Goal: Task Accomplishment & Management: Complete application form

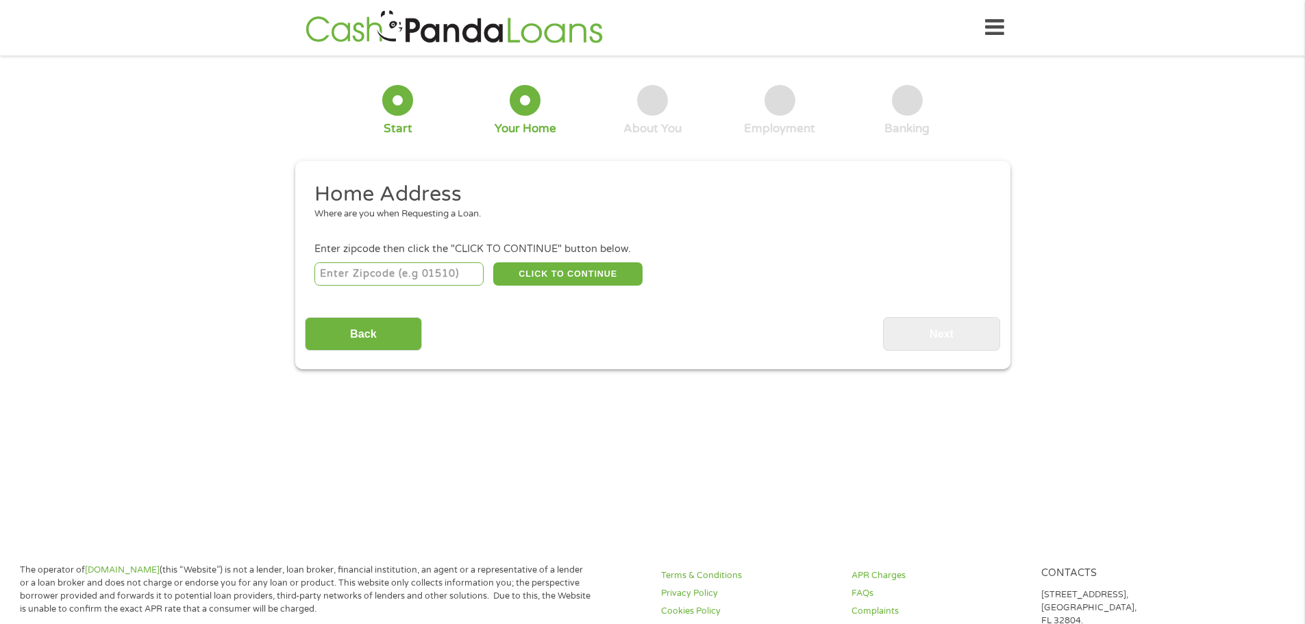
click at [451, 271] on input "number" at bounding box center [398, 273] width 169 height 23
type input "75081"
select select "[US_STATE]"
click at [573, 270] on button "CLICK TO CONTINUE" at bounding box center [567, 273] width 149 height 23
type input "75081"
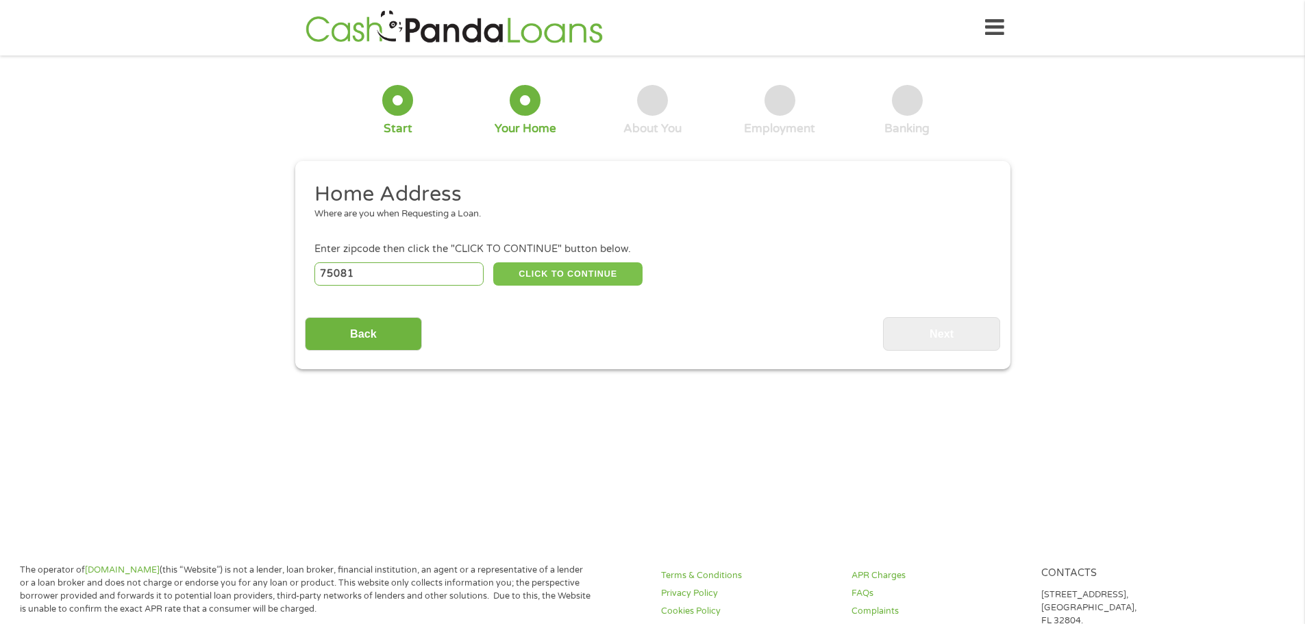
type input "[PERSON_NAME]"
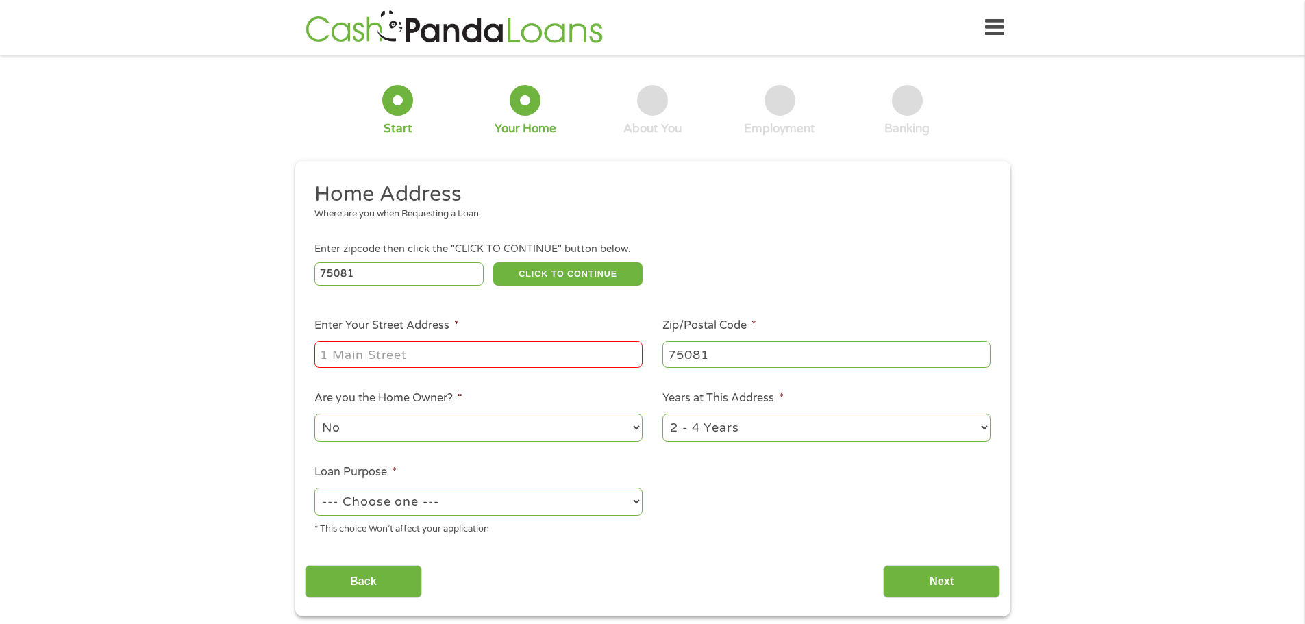
click at [471, 346] on input "Enter Your Street Address *" at bounding box center [478, 354] width 328 height 26
type input "[STREET_ADDRESS]"
click at [574, 506] on select "--- Choose one --- Pay Bills Debt Consolidation Home Improvement Major Purchase…" at bounding box center [478, 502] width 328 height 28
select select "other"
click at [314, 488] on select "--- Choose one --- Pay Bills Debt Consolidation Home Improvement Major Purchase…" at bounding box center [478, 502] width 328 height 28
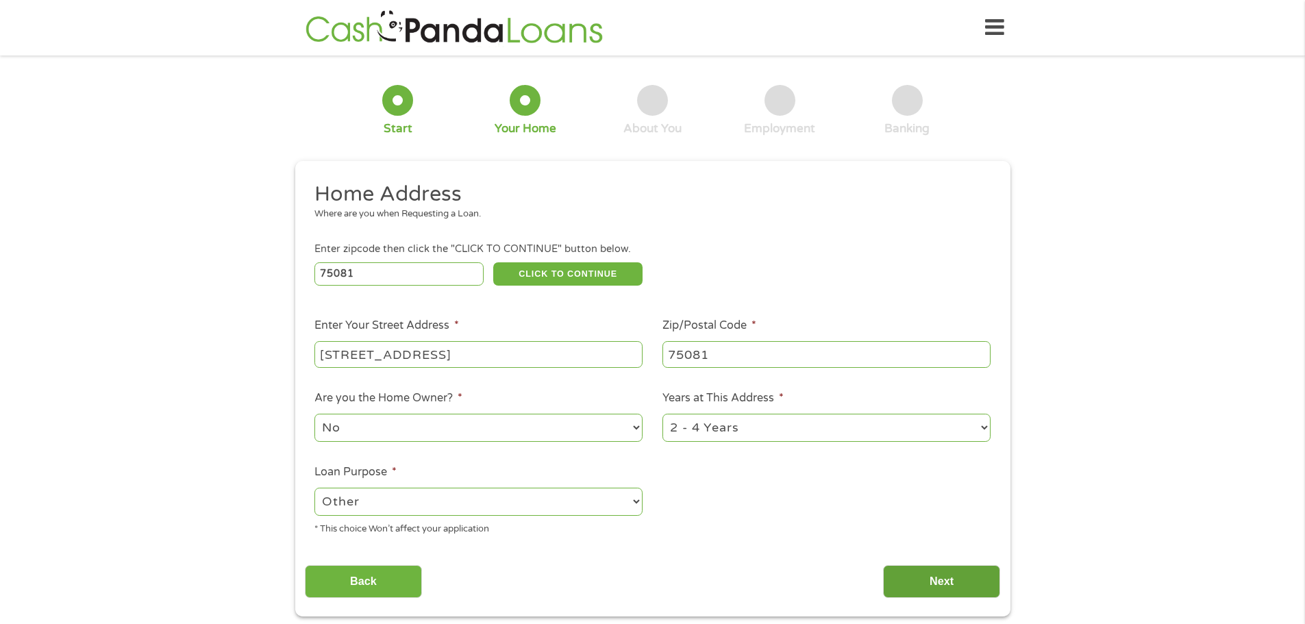
click at [923, 580] on input "Next" at bounding box center [941, 582] width 117 height 34
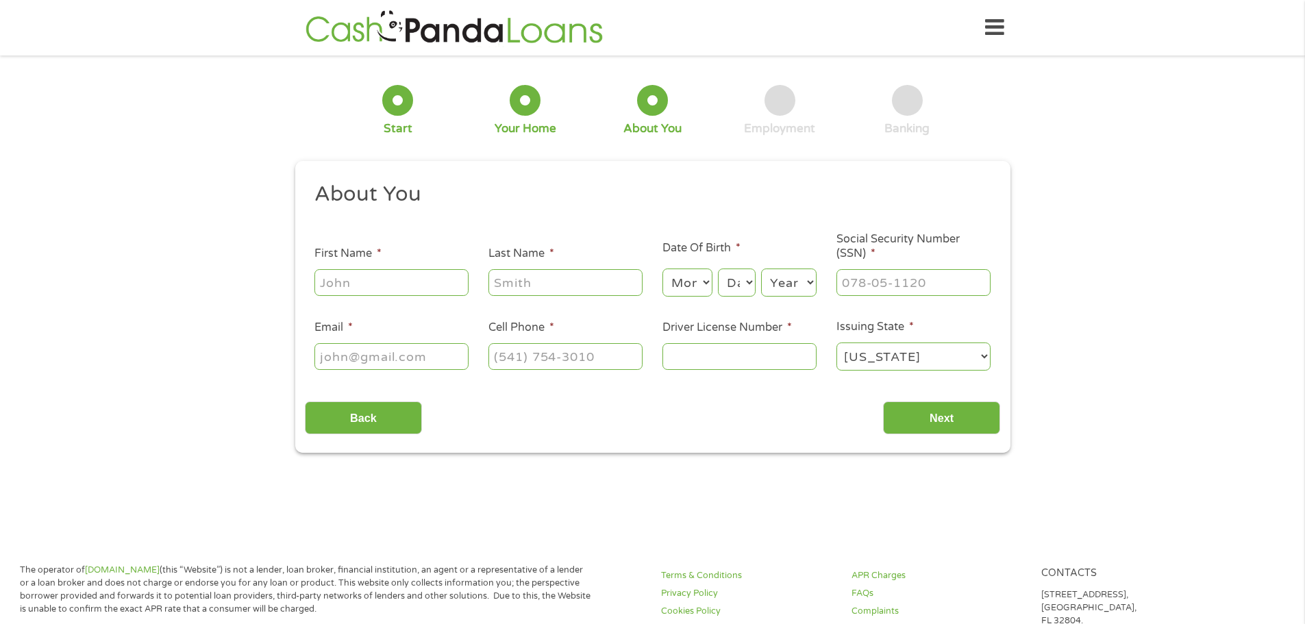
scroll to position [5, 5]
click at [364, 281] on input "First Name *" at bounding box center [391, 282] width 154 height 26
type input "[PERSON_NAME]"
type input "[EMAIL_ADDRESS][DOMAIN_NAME]"
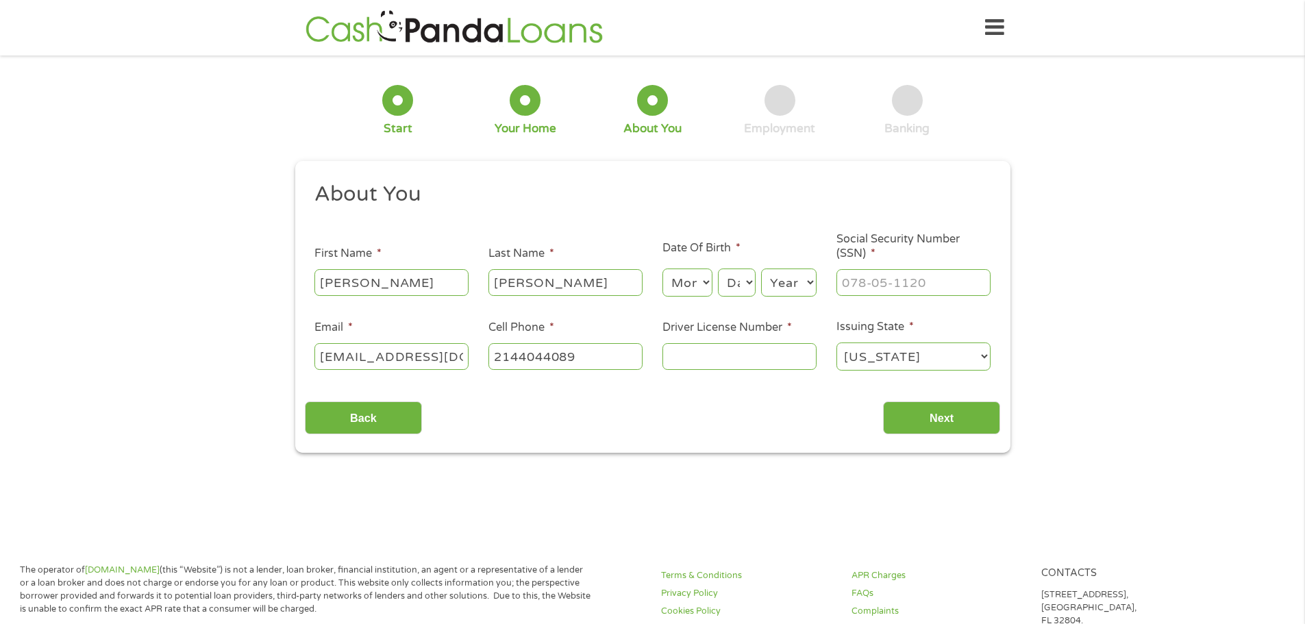
type input "[PHONE_NUMBER]"
click at [695, 286] on select "Month 1 2 3 4 5 6 7 8 9 10 11 12" at bounding box center [687, 283] width 50 height 28
select select "4"
click at [662, 269] on select "Month 1 2 3 4 5 6 7 8 9 10 11 12" at bounding box center [687, 283] width 50 height 28
click at [748, 284] on select "Day 1 2 3 4 5 6 7 8 9 10 11 12 13 14 15 16 17 18 19 20 21 22 23 24 25 26 27 28 …" at bounding box center [736, 283] width 37 height 28
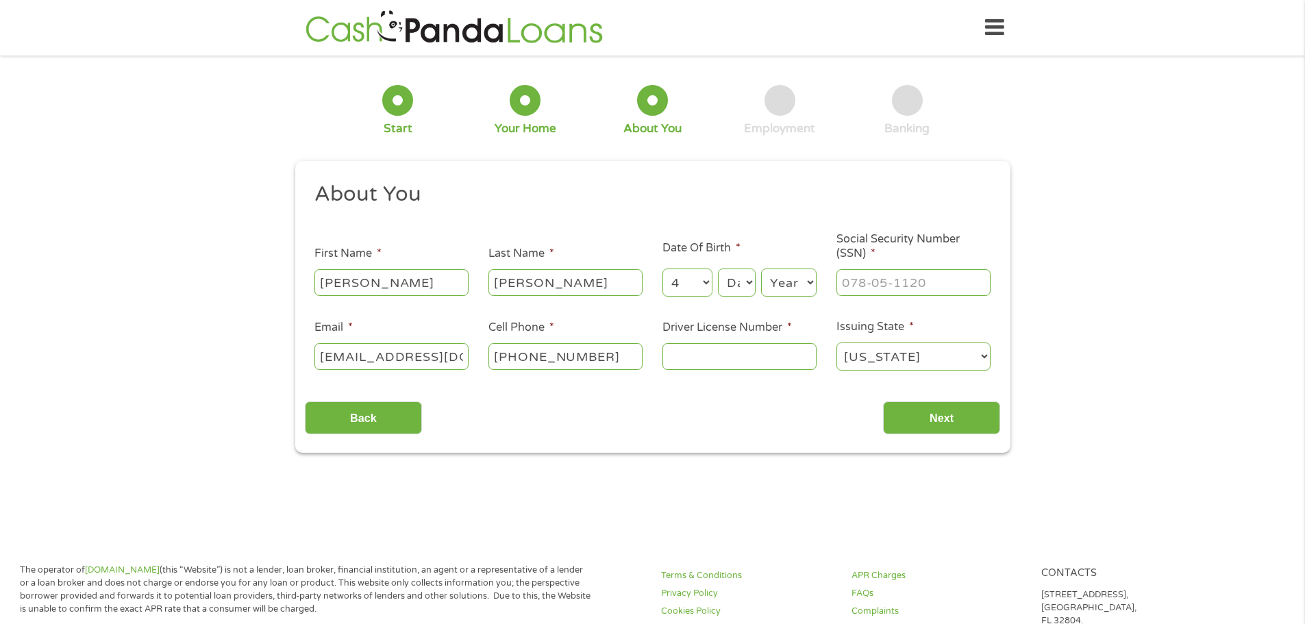
select select "5"
click at [718, 269] on select "Day 1 2 3 4 5 6 7 8 9 10 11 12 13 14 15 16 17 18 19 20 21 22 23 24 25 26 27 28 …" at bounding box center [736, 283] width 37 height 28
click at [780, 278] on select "Year [DATE] 2006 2005 2004 2003 2002 2001 2000 1999 1998 1997 1996 1995 1994 19…" at bounding box center [788, 283] width 55 height 28
select select "1979"
click at [761, 269] on select "Year [DATE] 2006 2005 2004 2003 2002 2001 2000 1999 1998 1997 1996 1995 1994 19…" at bounding box center [788, 283] width 55 height 28
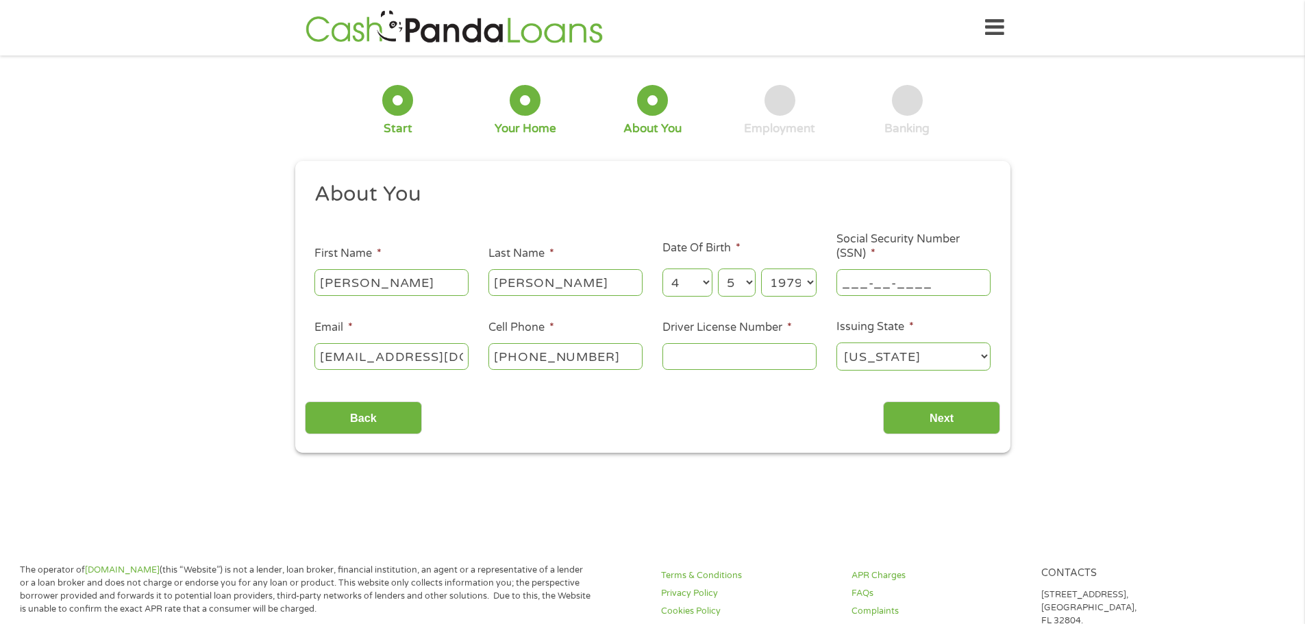
click at [884, 274] on input "___-__-____" at bounding box center [913, 282] width 154 height 26
type input "465-49-4772"
click at [721, 350] on input "Driver License Number *" at bounding box center [739, 356] width 154 height 26
type input "18225782"
click at [960, 419] on input "Next" at bounding box center [941, 418] width 117 height 34
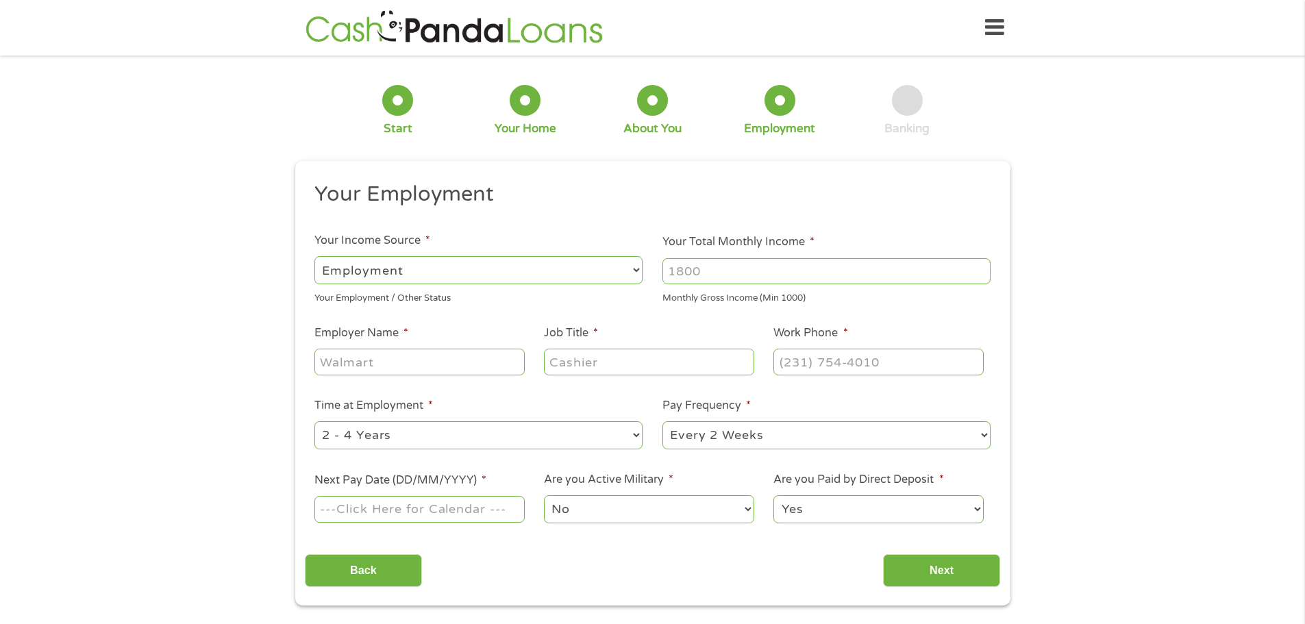
click at [801, 279] on input "Your Total Monthly Income *" at bounding box center [826, 271] width 328 height 26
type input "4000"
click at [451, 358] on input "Employer Name *" at bounding box center [419, 362] width 210 height 26
type input "Uber"
type input "Driver"
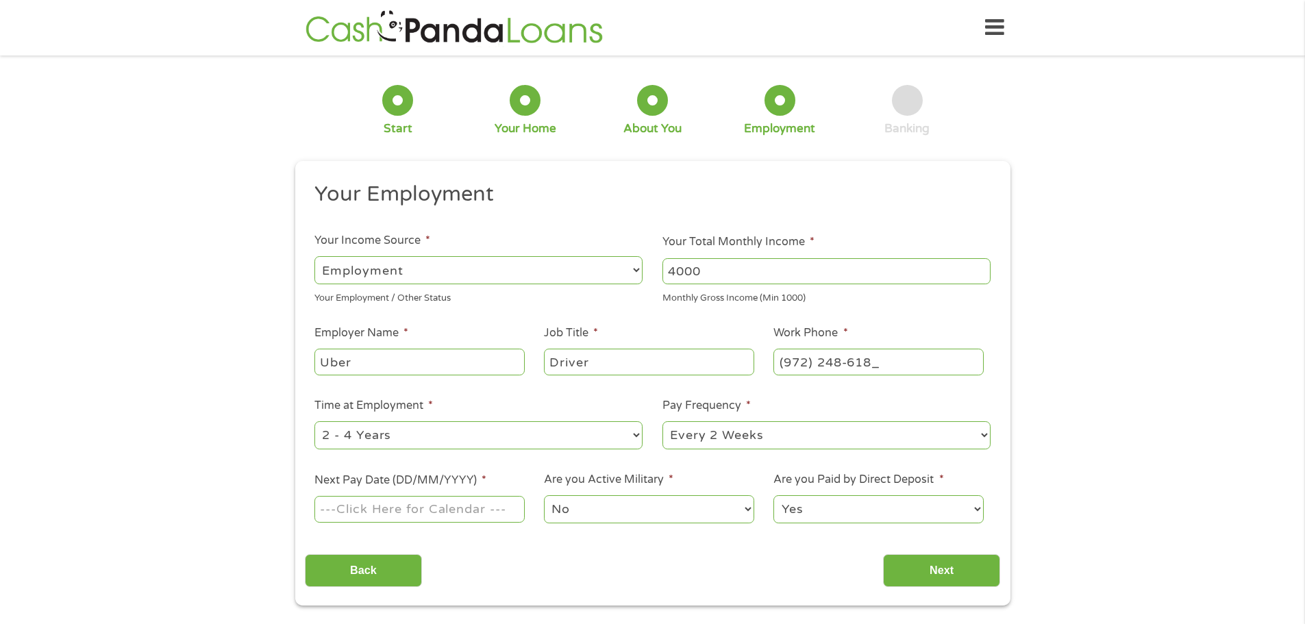
type input "[PHONE_NUMBER]"
click at [754, 432] on select "--- Choose one --- Every 2 Weeks Every Week Monthly Semi-Monthly" at bounding box center [826, 435] width 328 height 28
select select "weekly"
click at [662, 421] on select "--- Choose one --- Every 2 Weeks Every Week Monthly Semi-Monthly" at bounding box center [826, 435] width 328 height 28
click at [462, 512] on input "Next Pay Date (DD/MM/YYYY) *" at bounding box center [419, 509] width 210 height 26
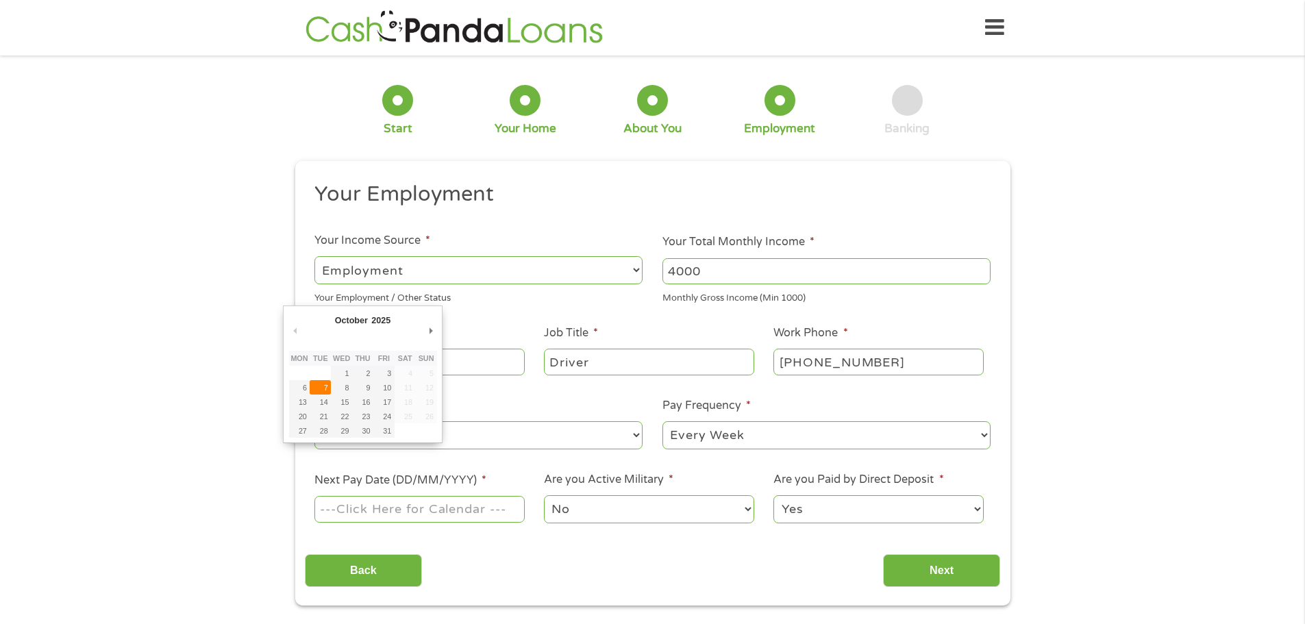
type input "[DATE]"
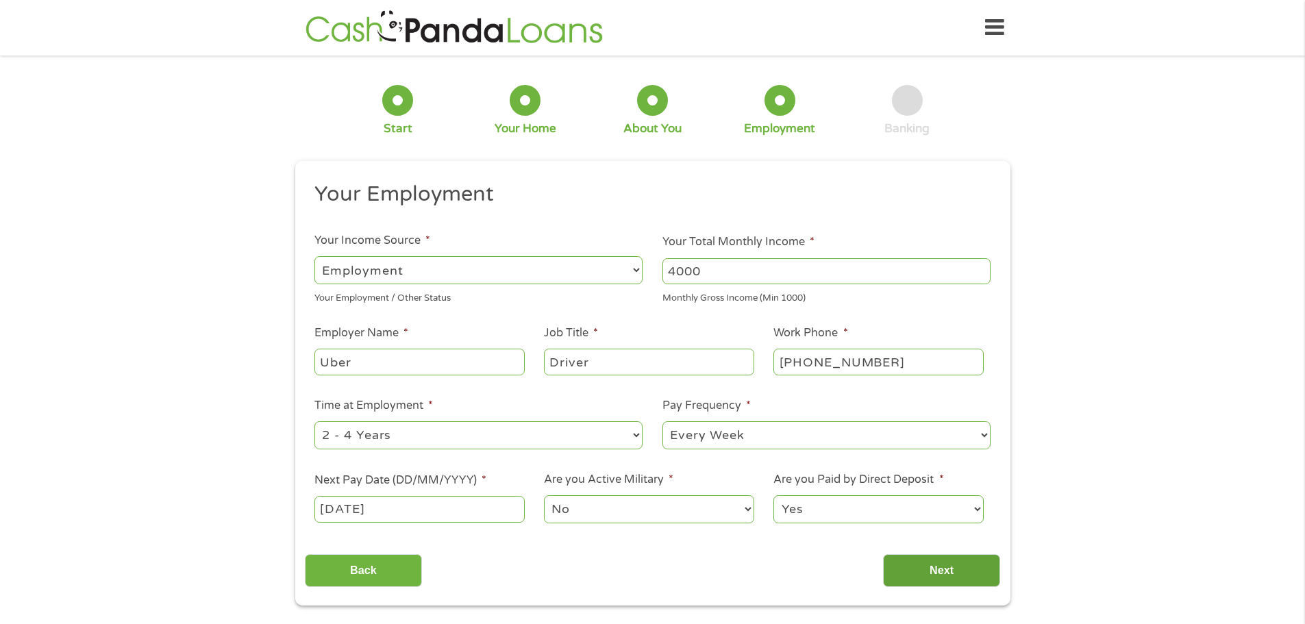
click at [925, 573] on input "Next" at bounding box center [941, 571] width 117 height 34
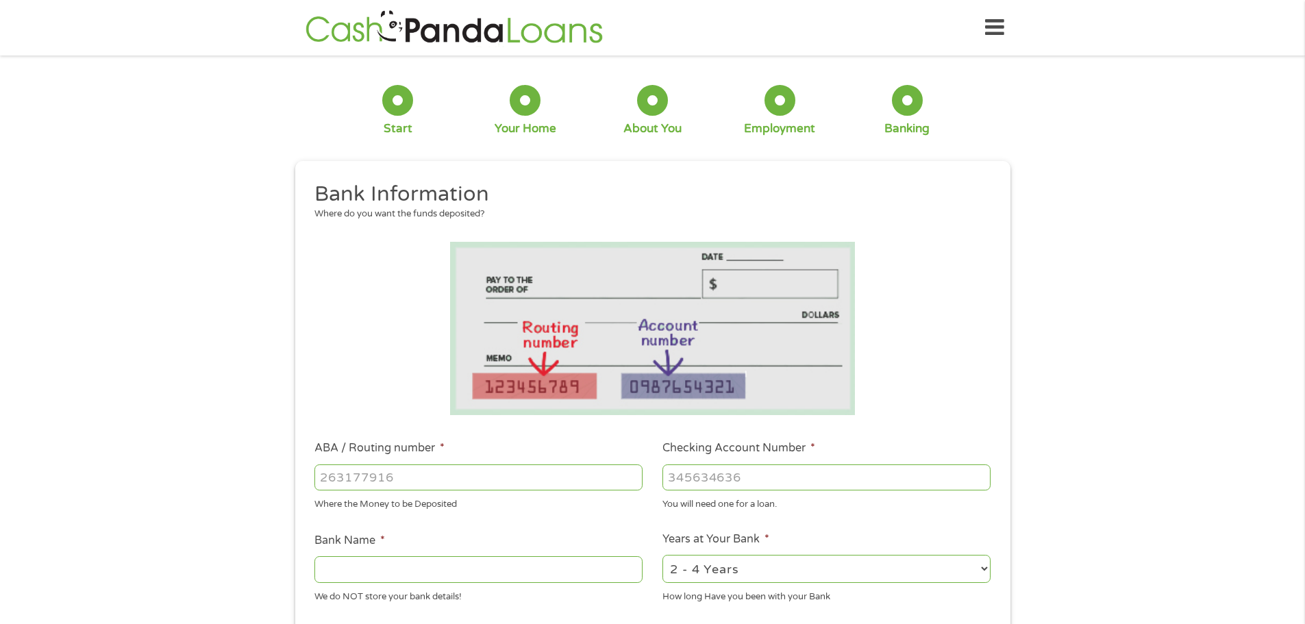
click at [486, 476] on input "ABA / Routing number *" at bounding box center [478, 477] width 328 height 26
type input "114000093"
type input "FROST BANK"
type input "114000093"
click at [784, 482] on input "Checking Account Number *" at bounding box center [826, 477] width 328 height 26
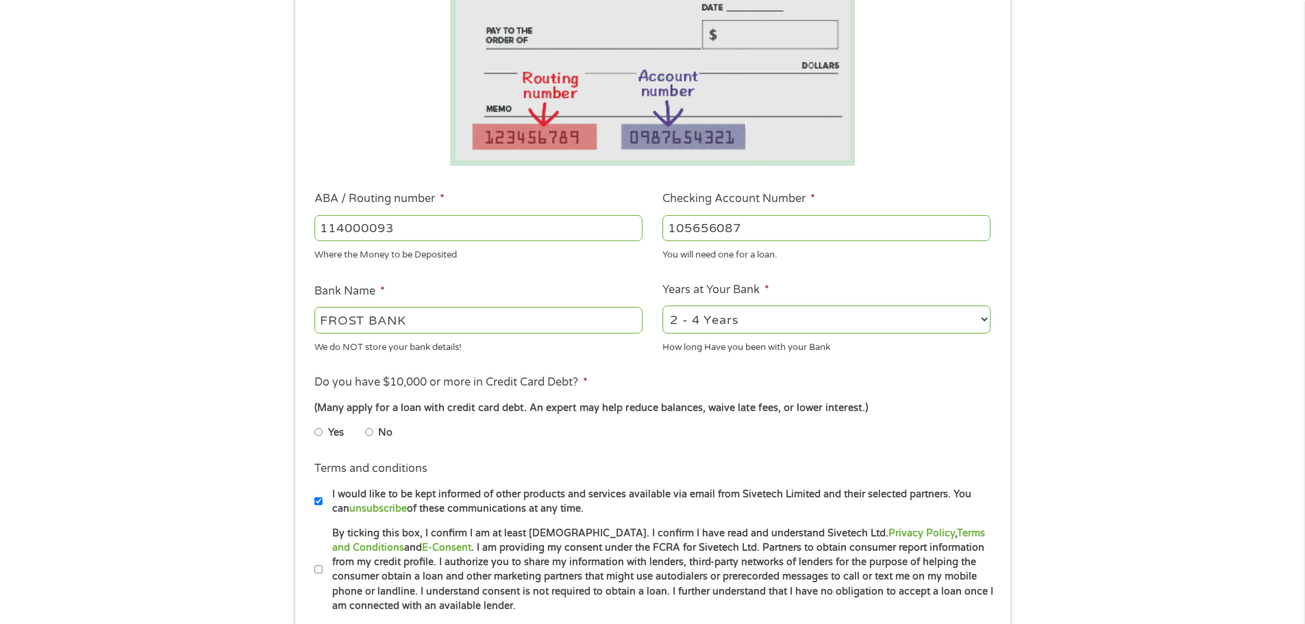
scroll to position [274, 0]
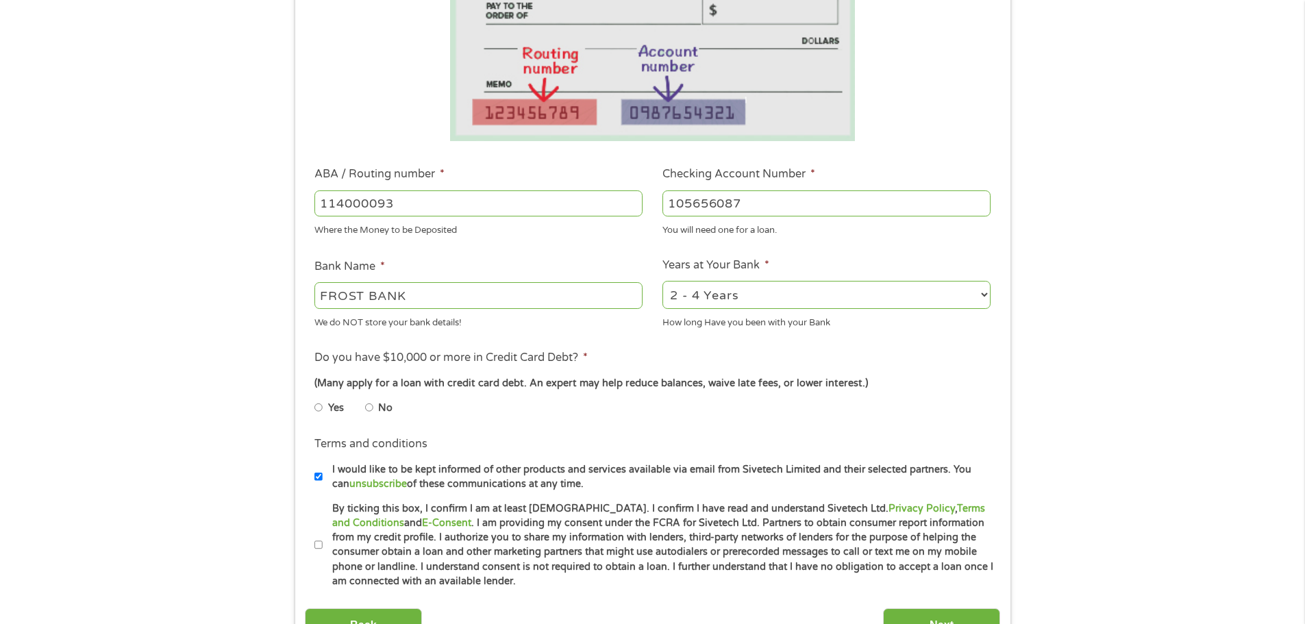
type input "105656087"
click at [372, 408] on input "No" at bounding box center [369, 408] width 8 height 22
radio input "true"
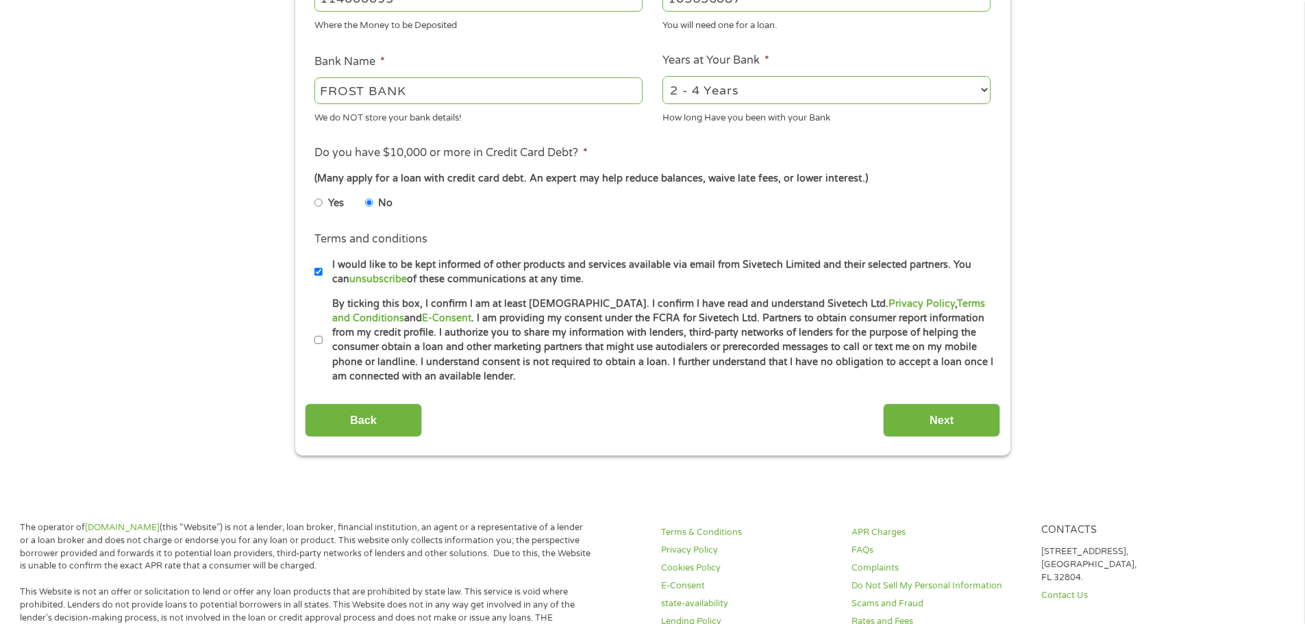
scroll to position [480, 0]
click at [320, 340] on input "By ticking this box, I confirm I am at least [DEMOGRAPHIC_DATA]. I confirm I ha…" at bounding box center [318, 340] width 8 height 22
checkbox input "true"
click at [951, 415] on input "Next" at bounding box center [941, 420] width 117 height 34
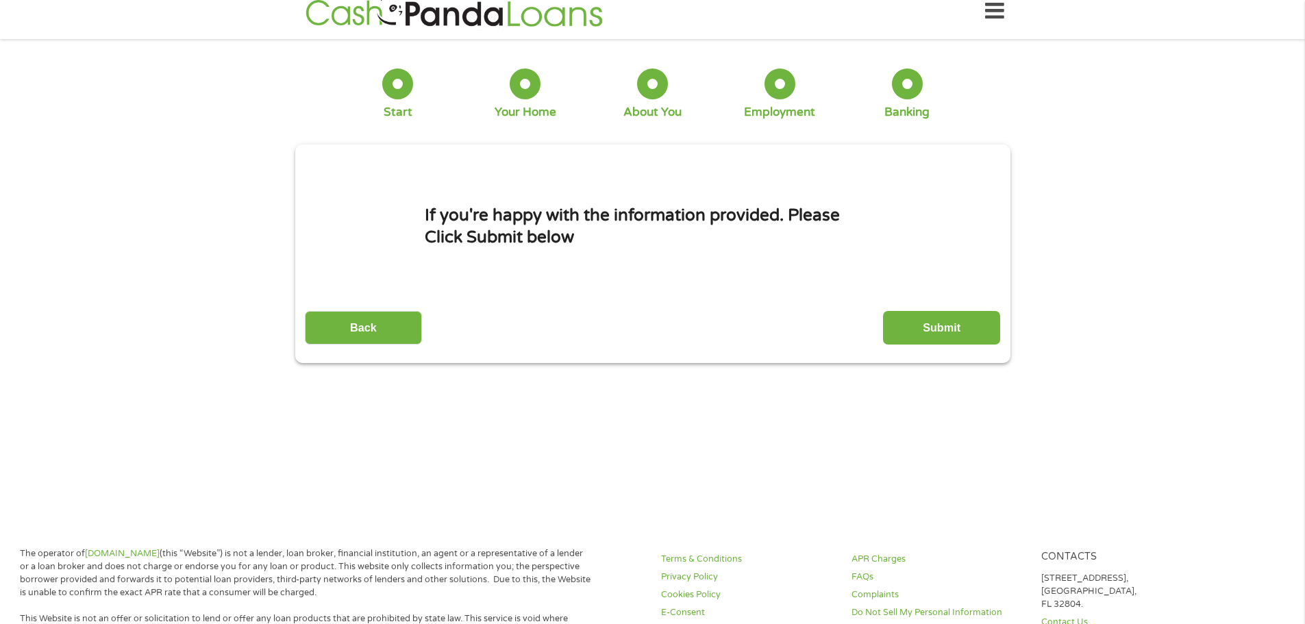
scroll to position [0, 0]
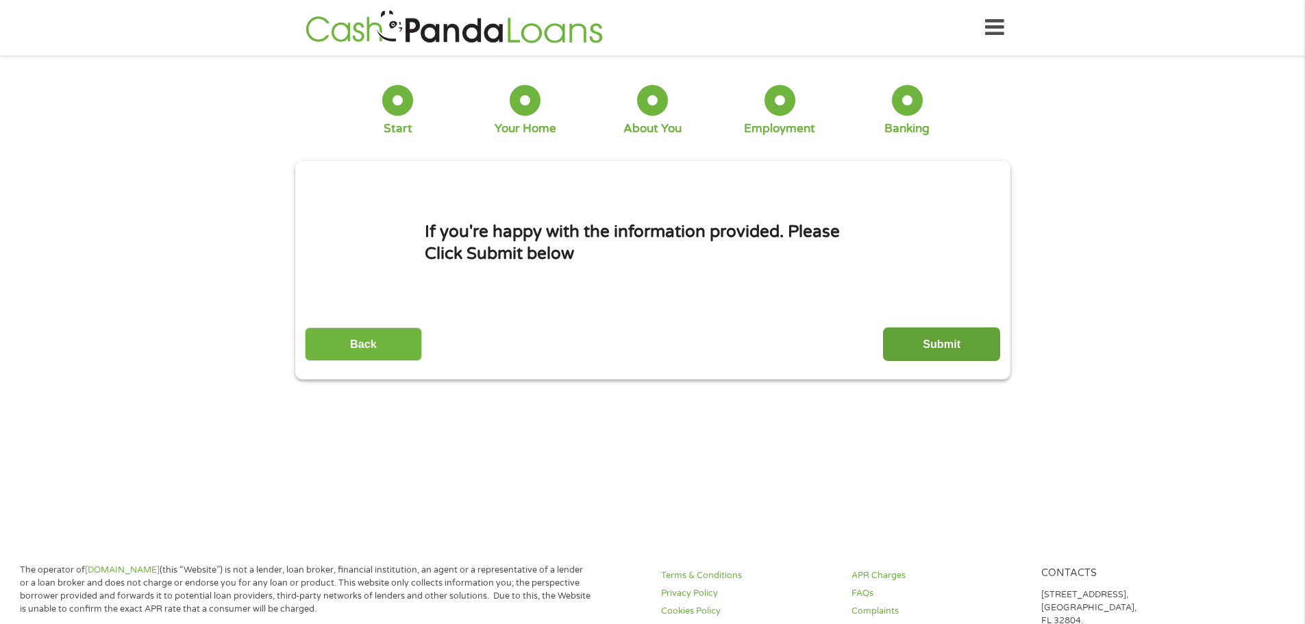
click at [957, 339] on input "Submit" at bounding box center [941, 344] width 117 height 34
